Goal: Task Accomplishment & Management: Use online tool/utility

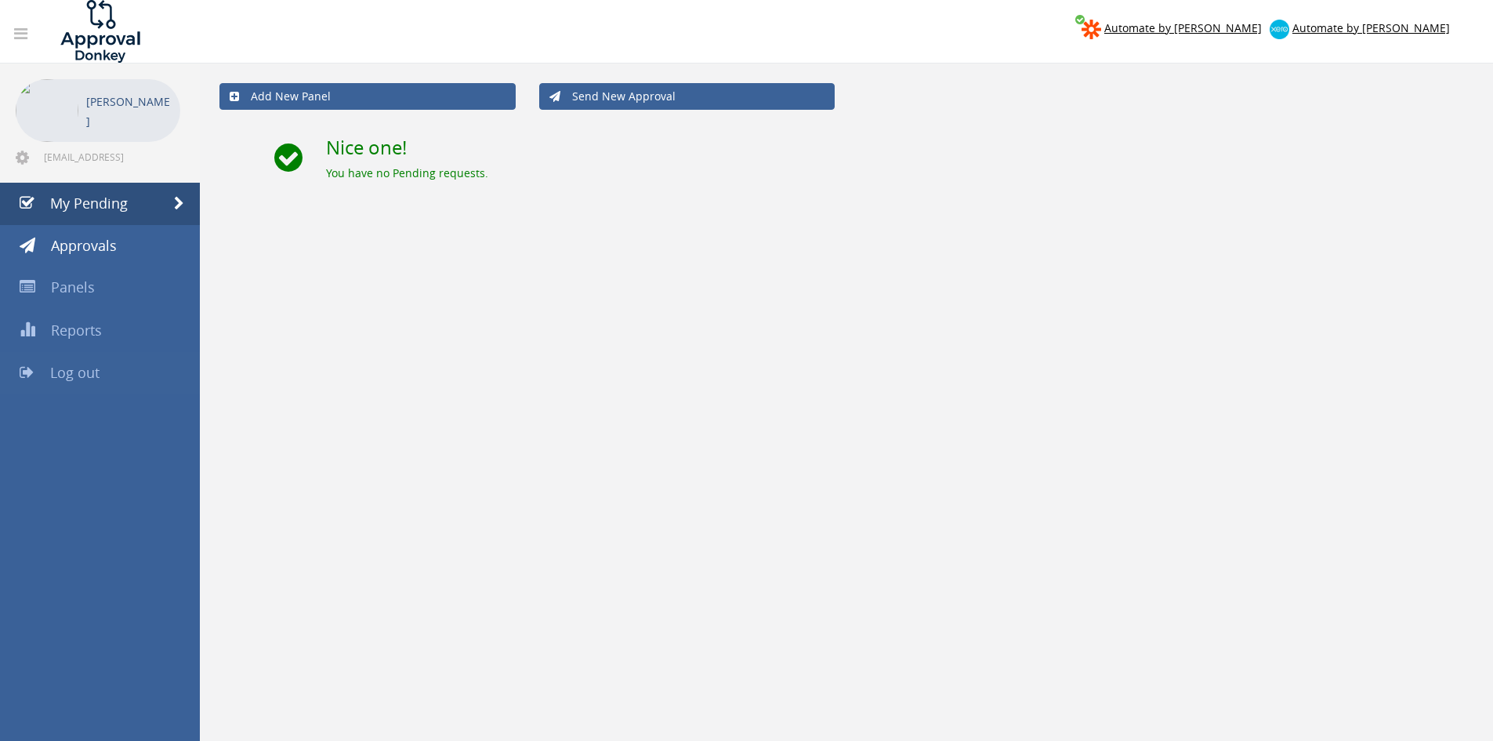
drag, startPoint x: 0, startPoint y: 0, endPoint x: 106, endPoint y: 372, distance: 387.0
click at [106, 372] on link "Log out" at bounding box center [100, 373] width 200 height 42
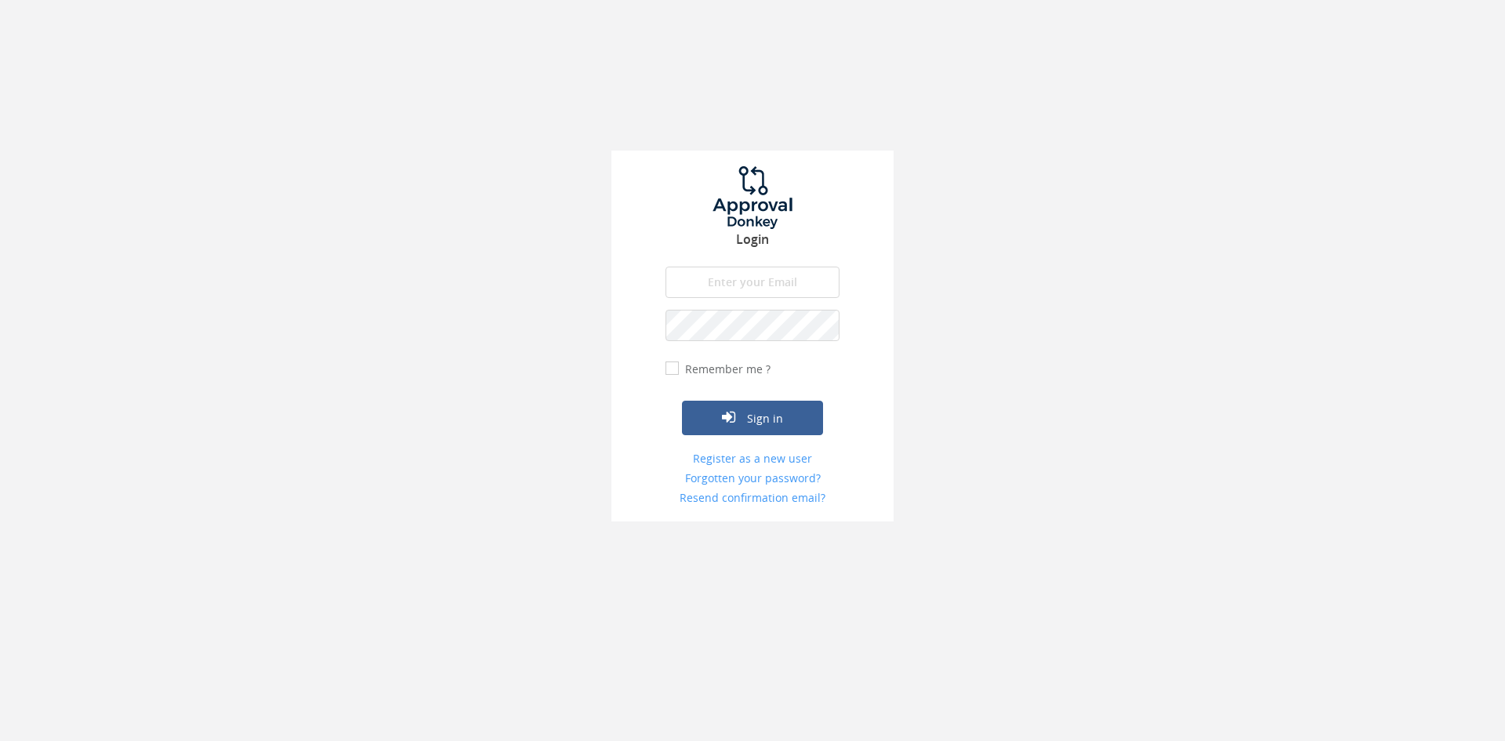
click at [723, 294] on input "email" at bounding box center [752, 281] width 174 height 31
type input "info@trouidees.co.za"
click at [682, 400] on button "Sign in" at bounding box center [752, 417] width 141 height 34
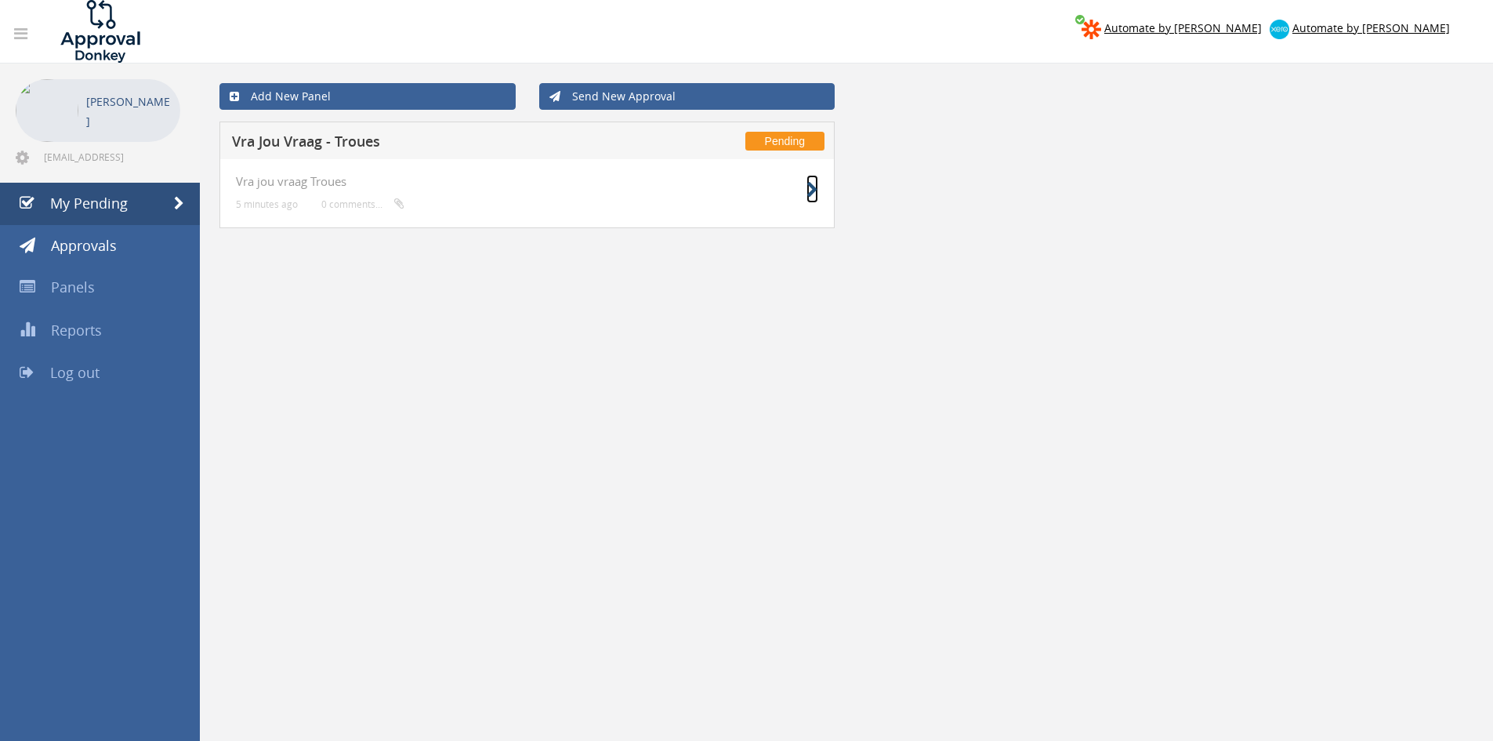
click at [809, 194] on icon at bounding box center [812, 190] width 12 height 16
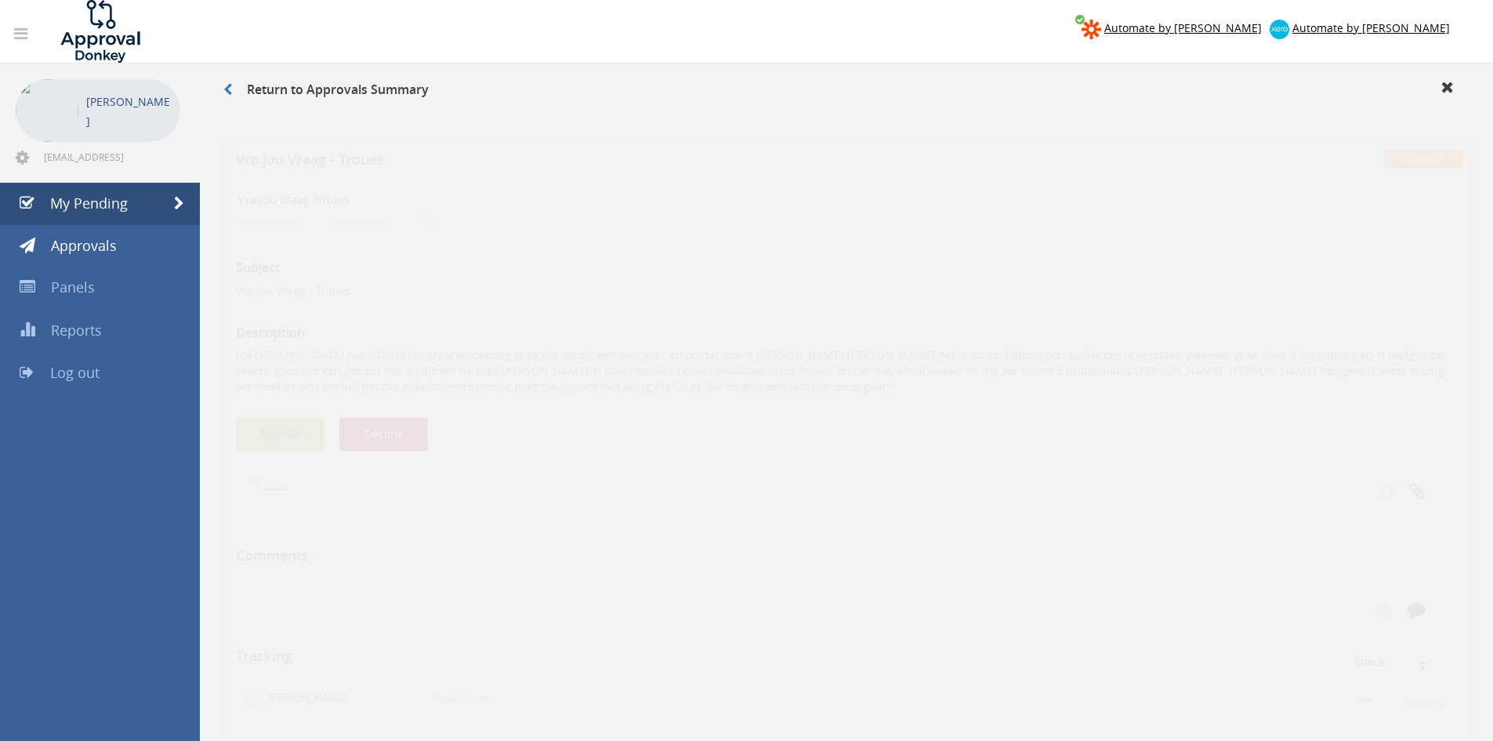
click at [296, 418] on button "Approve" at bounding box center [280, 420] width 89 height 34
